Goal: Information Seeking & Learning: Compare options

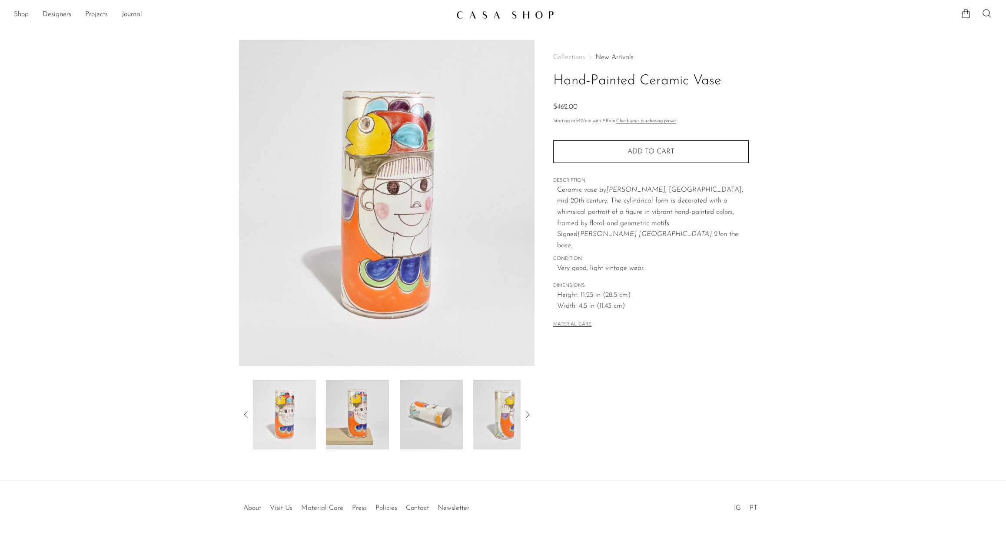
click at [529, 415] on icon at bounding box center [527, 414] width 10 height 10
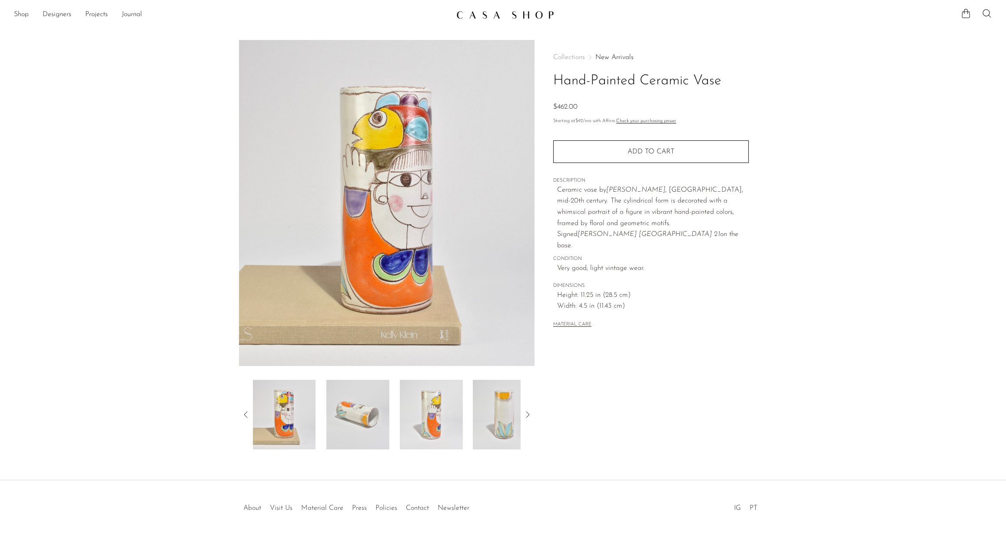
click at [529, 415] on icon at bounding box center [527, 414] width 10 height 10
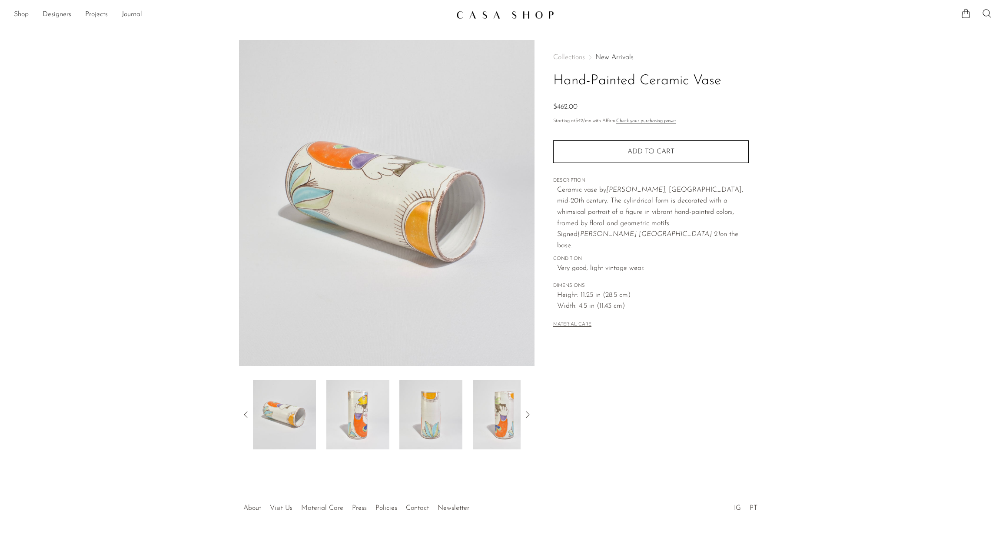
click at [529, 415] on icon at bounding box center [527, 414] width 10 height 10
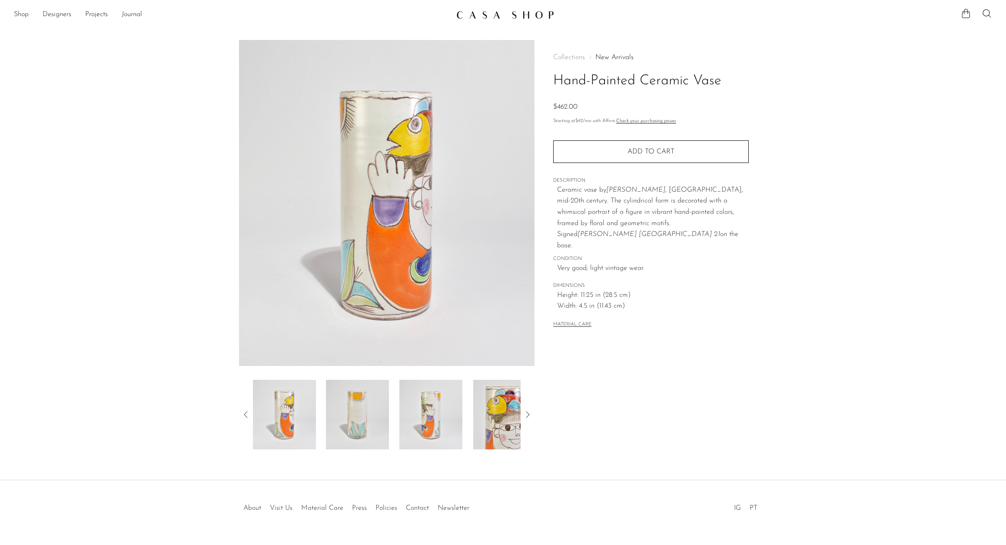
click at [529, 415] on icon at bounding box center [527, 414] width 10 height 10
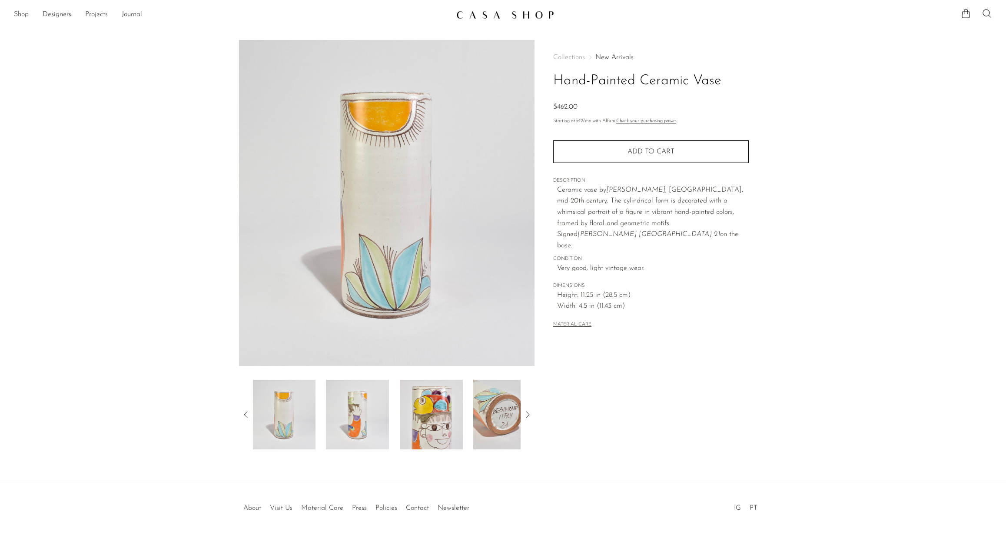
click at [529, 415] on icon at bounding box center [527, 414] width 10 height 10
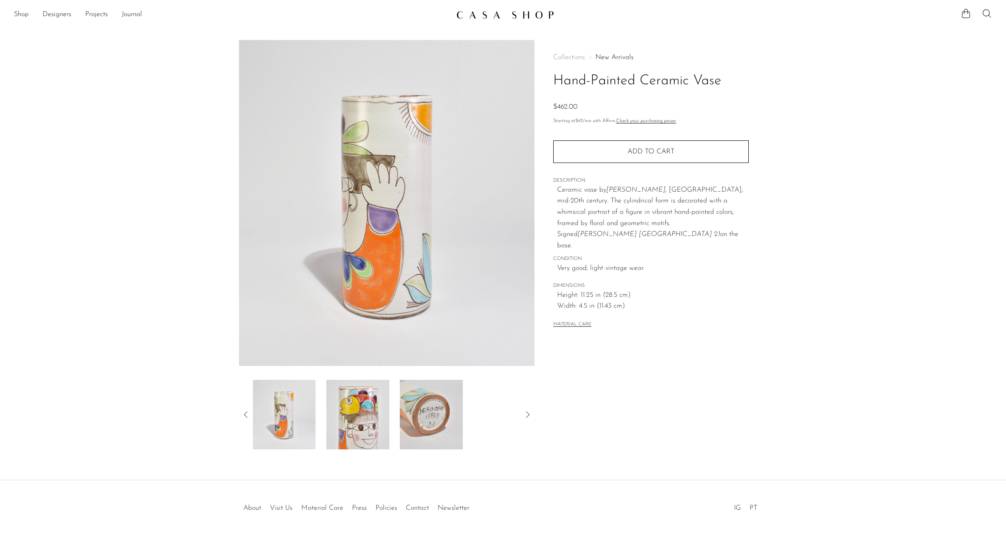
click at [529, 415] on icon at bounding box center [527, 414] width 10 height 10
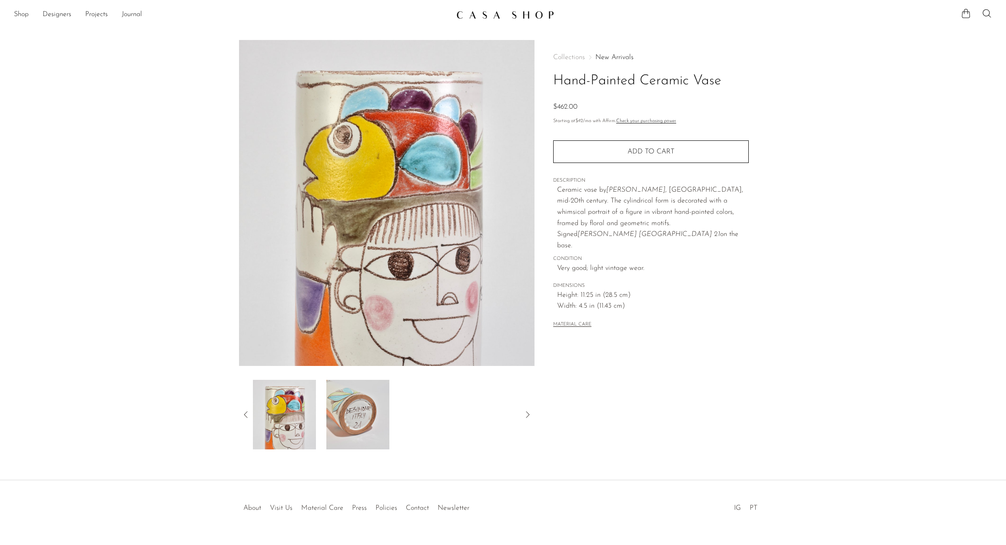
click at [529, 415] on icon at bounding box center [527, 414] width 10 height 10
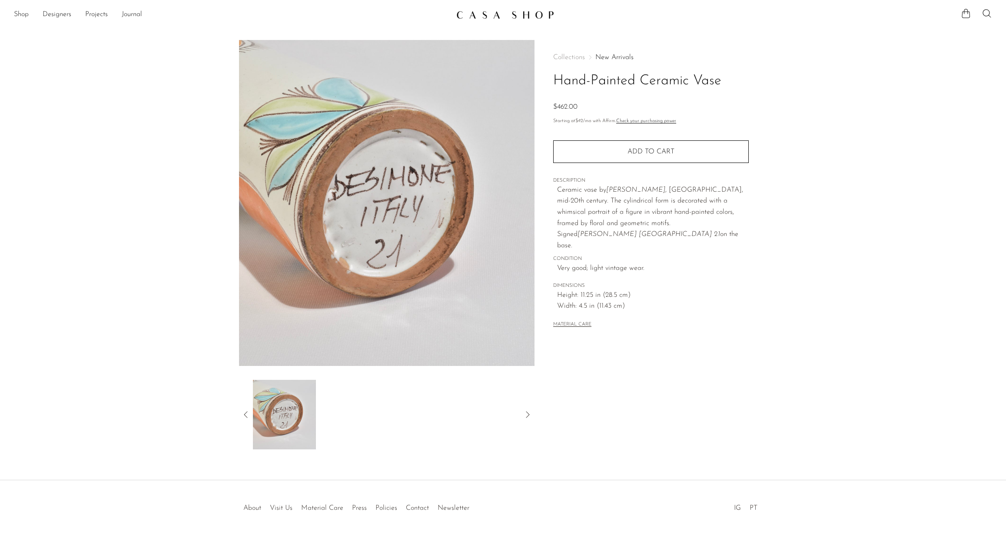
click at [248, 415] on icon at bounding box center [246, 414] width 10 height 10
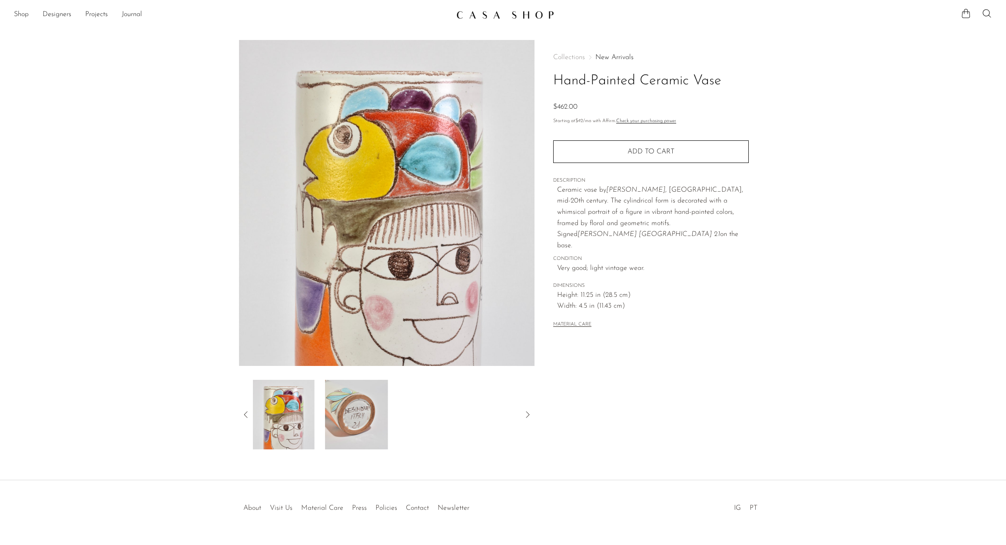
click at [248, 415] on icon at bounding box center [246, 414] width 10 height 10
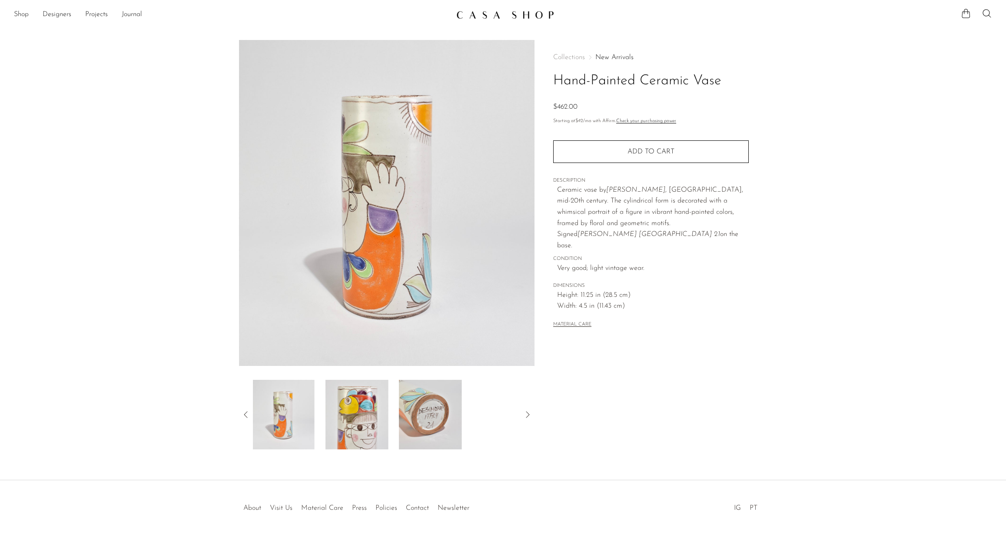
click at [248, 415] on icon at bounding box center [246, 414] width 10 height 10
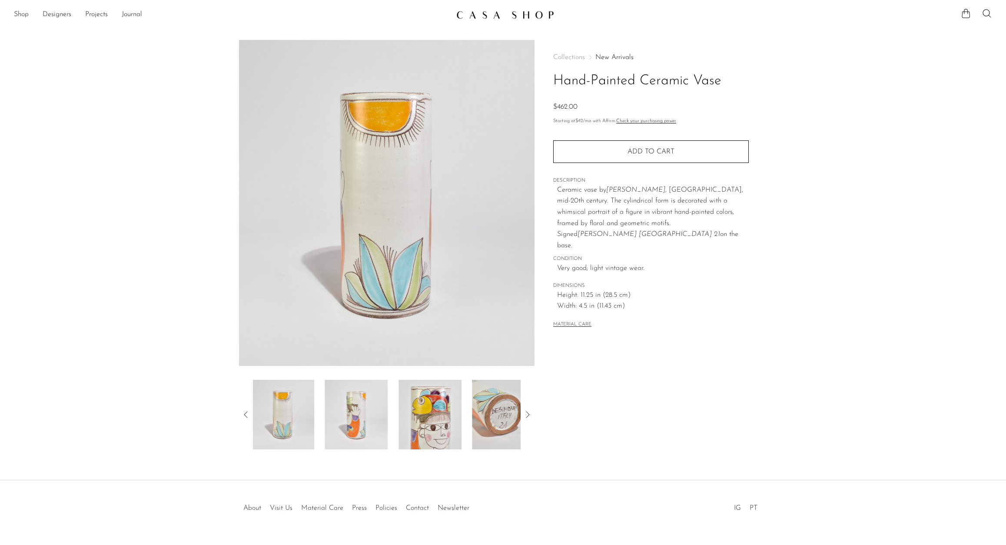
click at [248, 415] on icon at bounding box center [246, 414] width 10 height 10
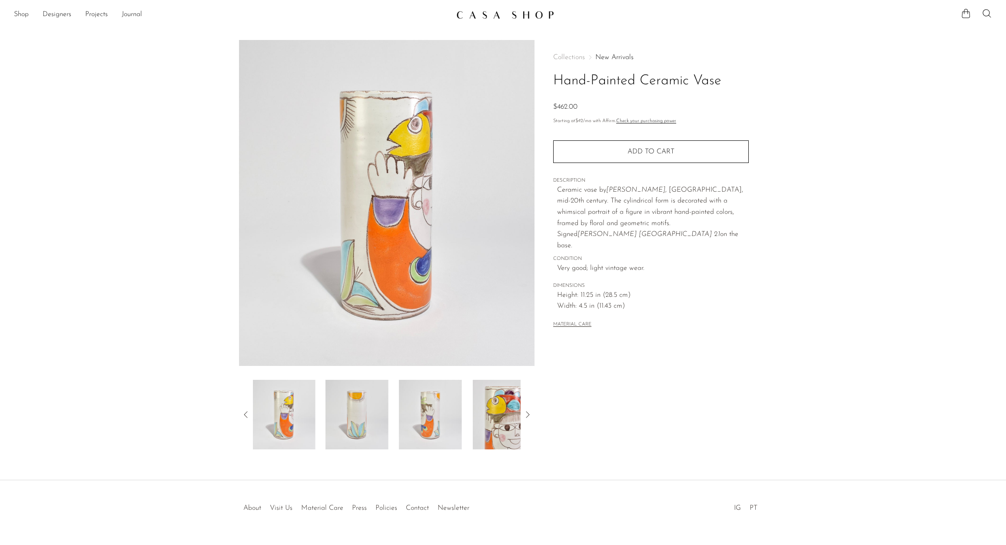
click at [248, 415] on icon at bounding box center [246, 414] width 10 height 10
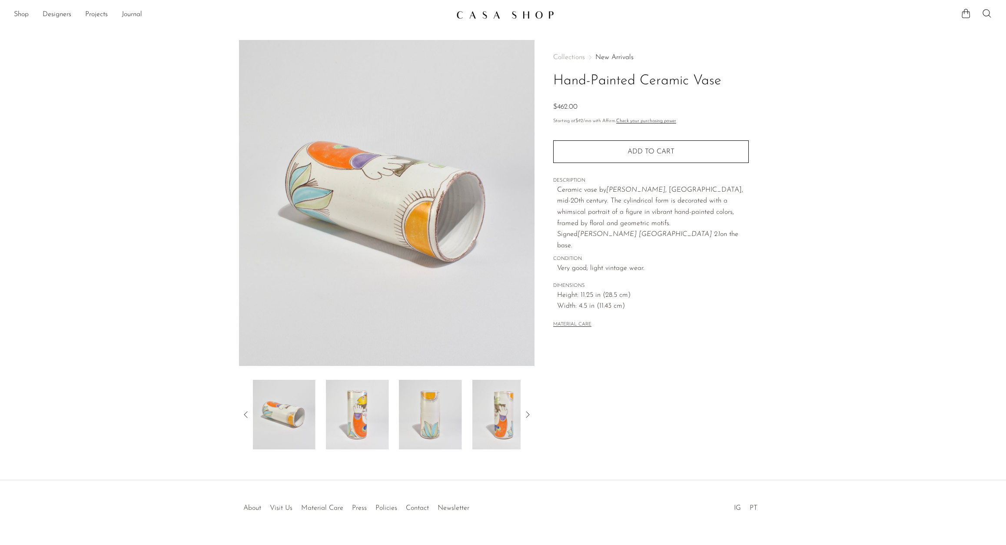
click at [248, 415] on icon at bounding box center [246, 414] width 10 height 10
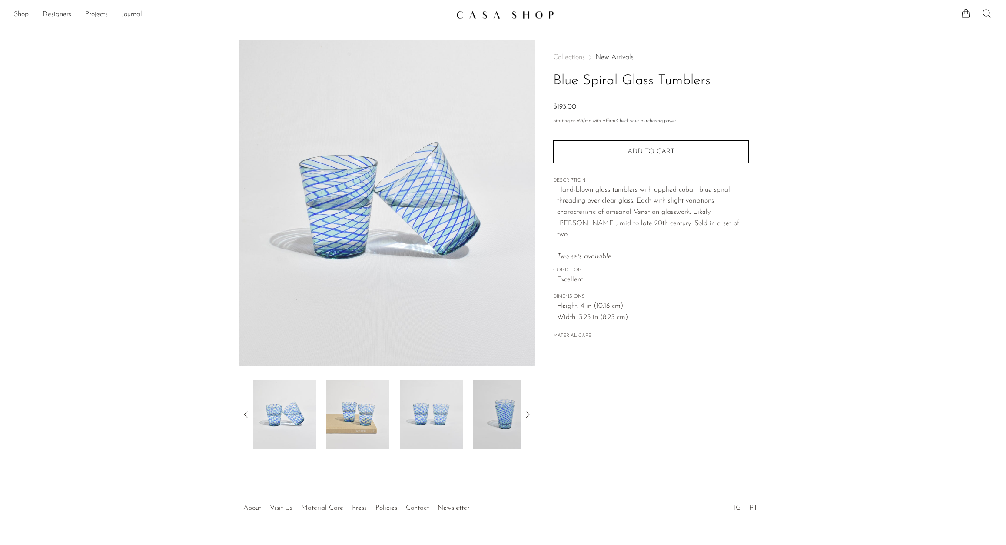
click at [530, 414] on icon at bounding box center [527, 414] width 10 height 10
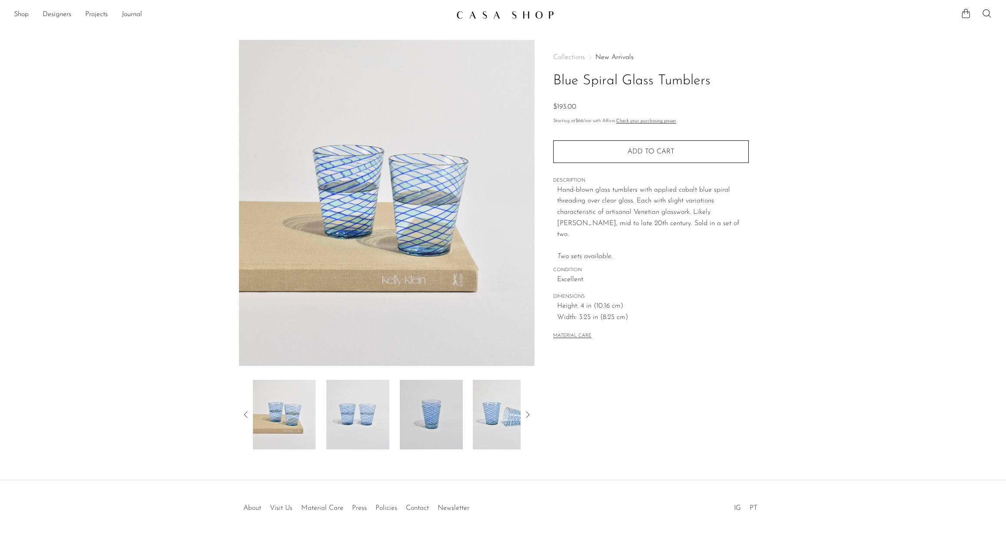
click at [530, 414] on icon at bounding box center [527, 414] width 10 height 10
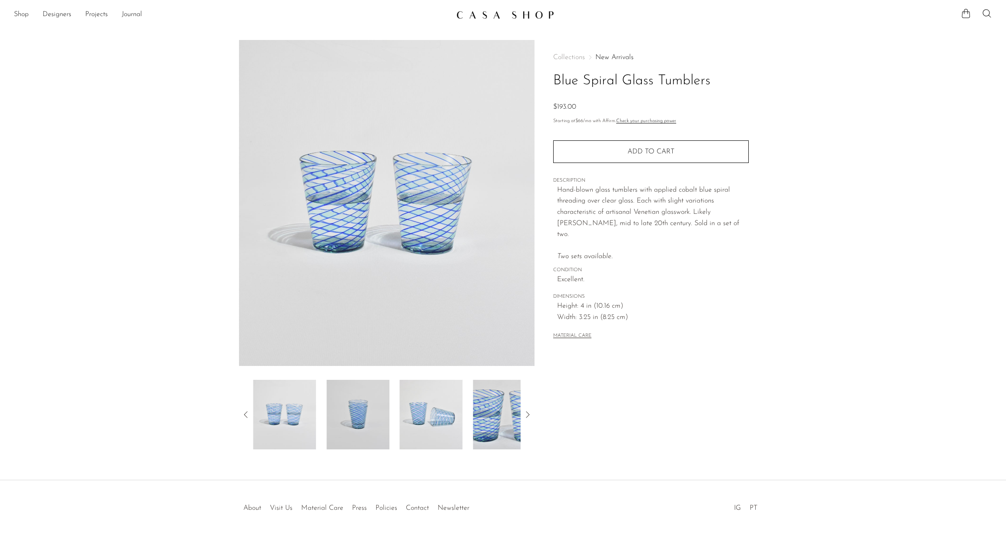
click at [530, 414] on icon at bounding box center [527, 414] width 10 height 10
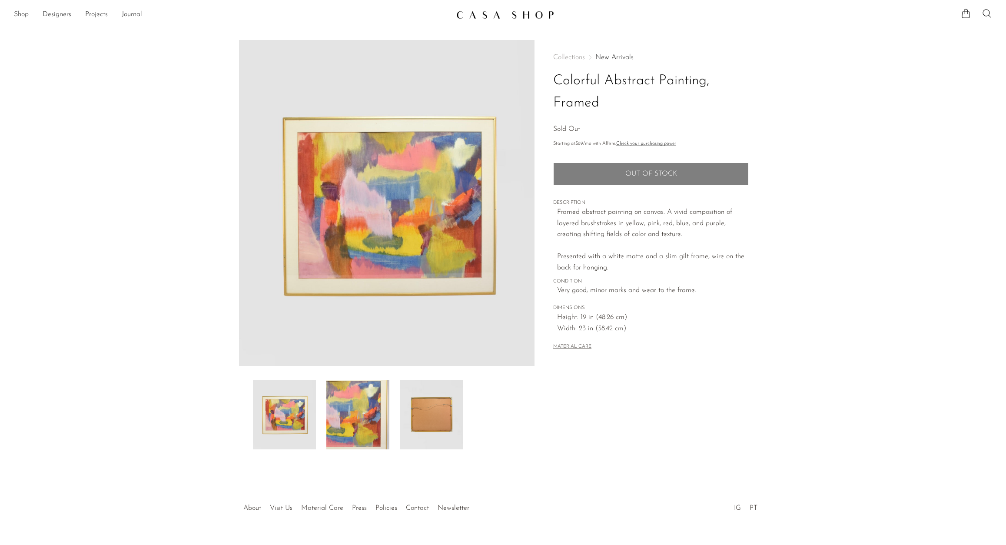
scroll to position [0, 0]
